Goal: Ask a question

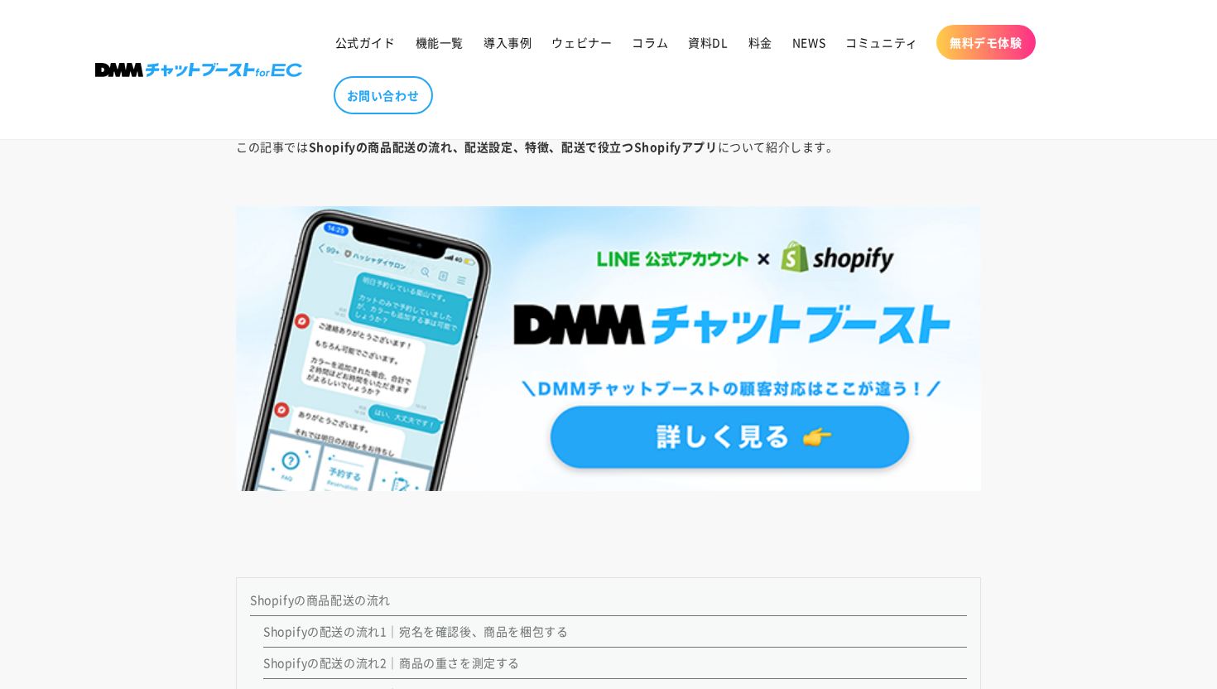
scroll to position [982, 0]
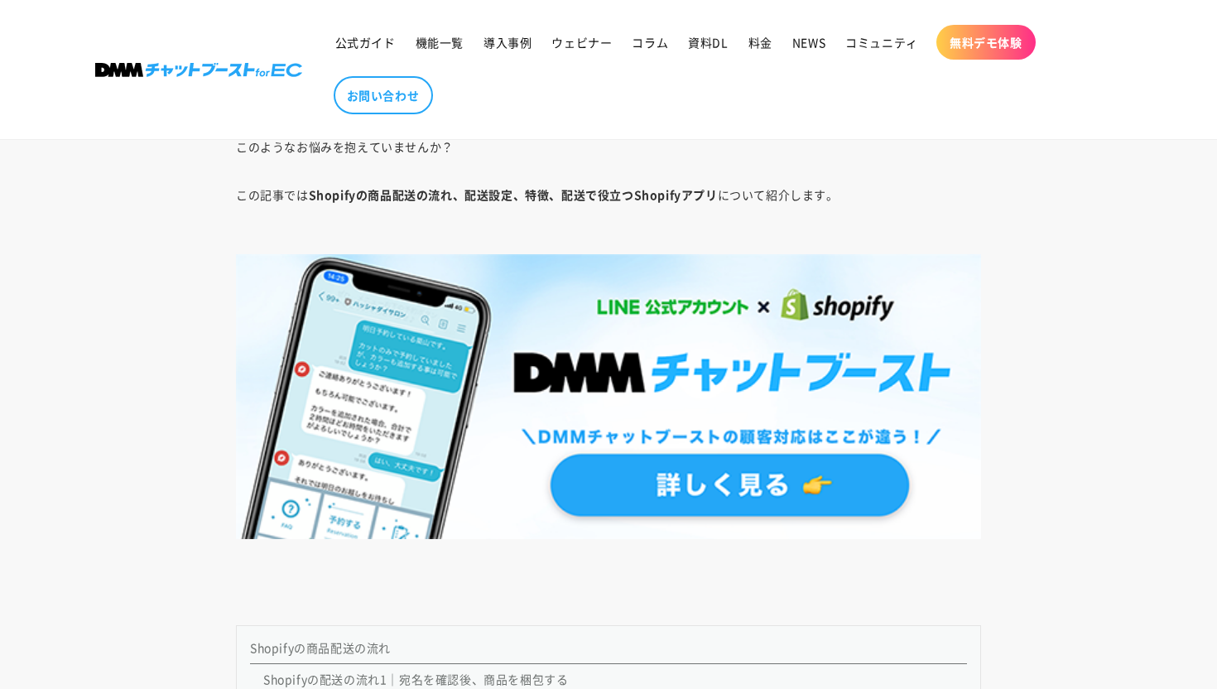
click at [401, 89] on span "お問い合わせ" at bounding box center [383, 95] width 73 height 15
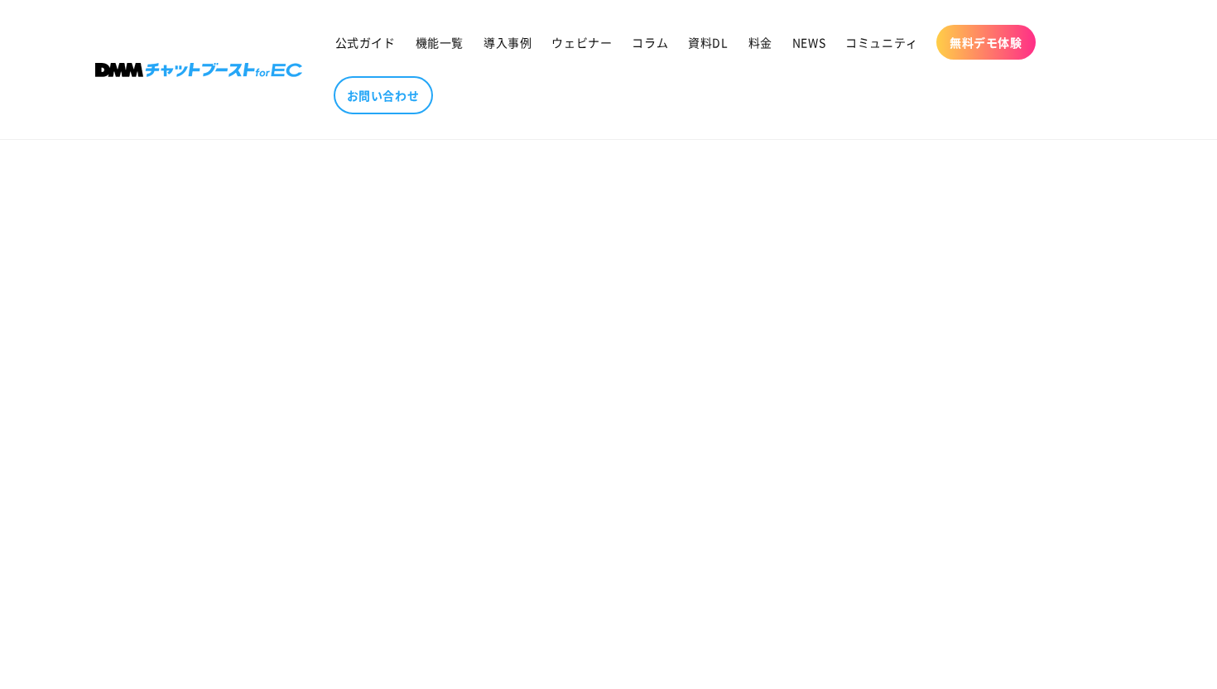
scroll to position [830, 0]
